Goal: Information Seeking & Learning: Learn about a topic

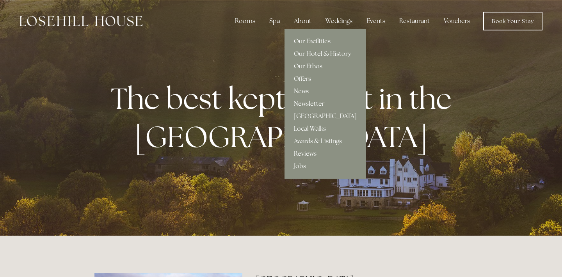
click at [299, 41] on link "Our Facilities" at bounding box center [326, 41] width 82 height 12
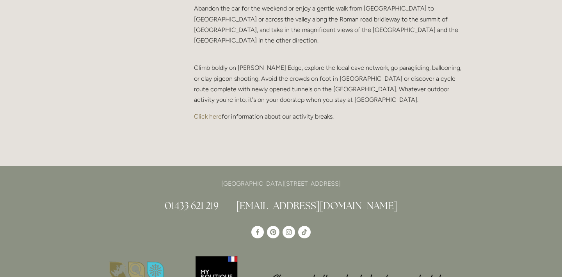
scroll to position [1703, 0]
click at [298, 199] on link "[EMAIL_ADDRESS][DOMAIN_NAME]" at bounding box center [316, 205] width 161 height 12
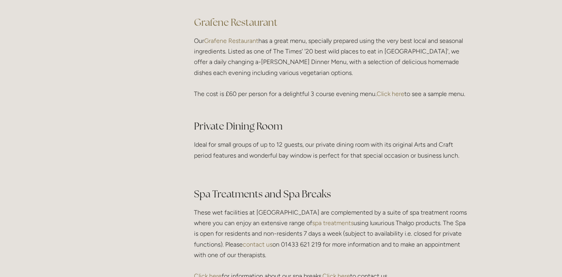
scroll to position [1133, 0]
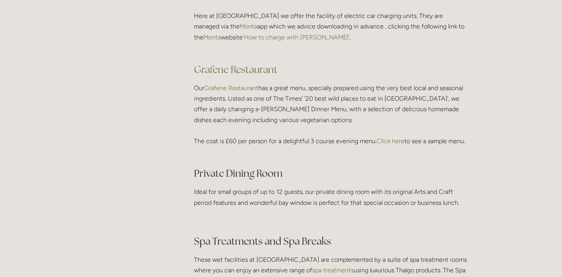
click at [247, 84] on link "Grafene Restaurant" at bounding box center [231, 87] width 54 height 7
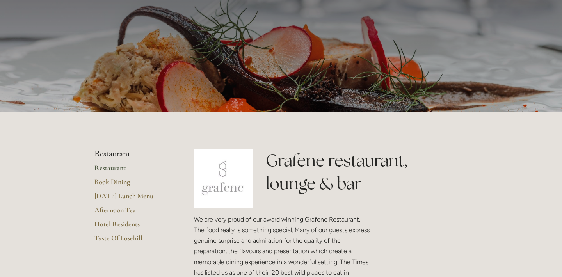
scroll to position [112, 0]
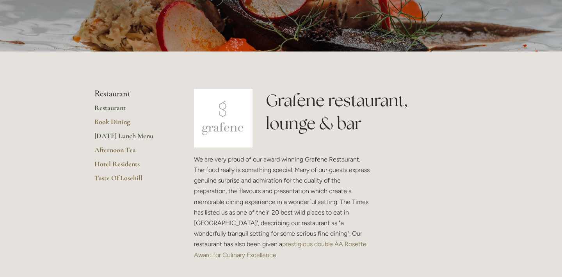
click at [128, 136] on link "[DATE] Lunch Menu" at bounding box center [131, 139] width 75 height 14
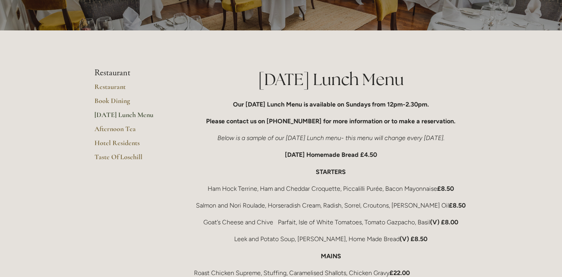
scroll to position [87, 0]
